Goal: Task Accomplishment & Management: Complete application form

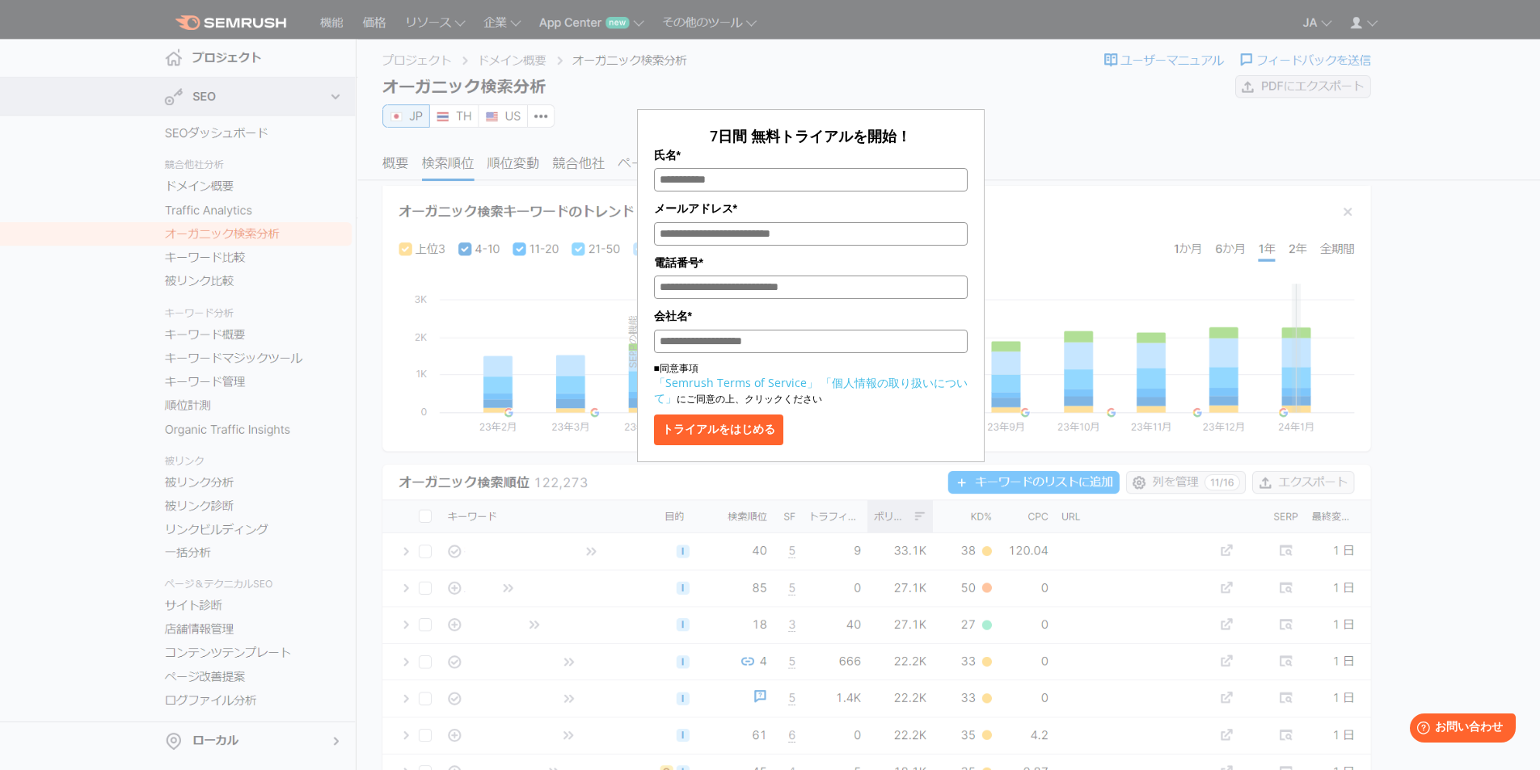
click at [917, 391] on link "「個人情報の取り扱いについて」" at bounding box center [811, 390] width 314 height 31
